Goal: Entertainment & Leisure: Consume media (video, audio)

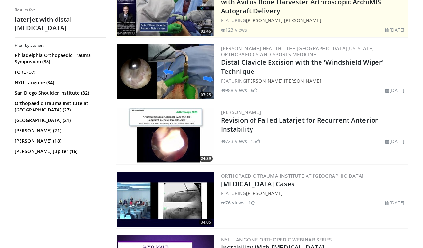
scroll to position [158, 0]
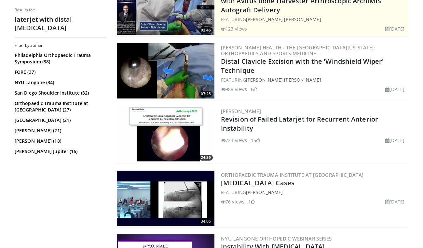
click at [187, 132] on img at bounding box center [166, 134] width 98 height 55
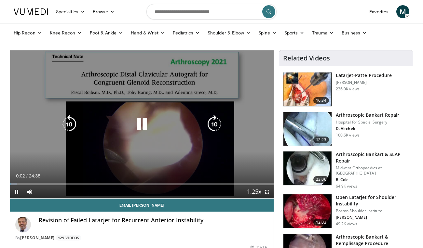
click at [143, 123] on icon "Video Player" at bounding box center [142, 124] width 18 height 18
